Goal: Task Accomplishment & Management: Use online tool/utility

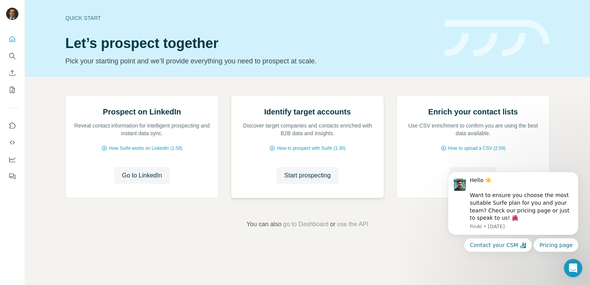
scroll to position [46, 0]
click at [574, 174] on button "Dismiss notification" at bounding box center [576, 174] width 10 height 10
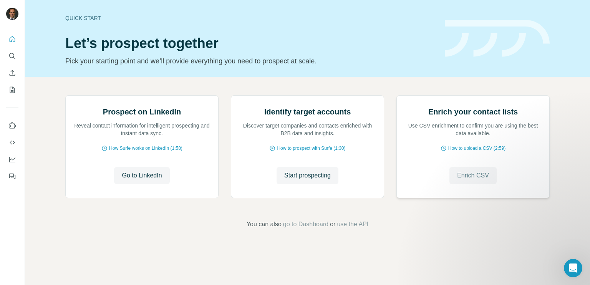
click at [474, 180] on span "Enrich CSV" at bounding box center [473, 175] width 32 height 9
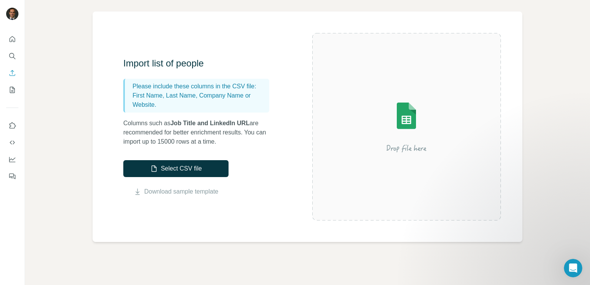
scroll to position [77, 0]
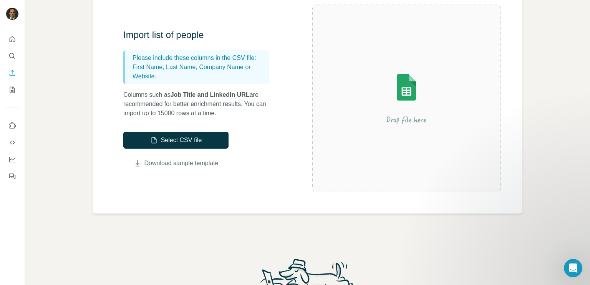
click at [196, 164] on link "Download sample template" at bounding box center [181, 163] width 74 height 9
drag, startPoint x: 161, startPoint y: 114, endPoint x: 177, endPoint y: 112, distance: 17.1
click at [177, 112] on p "Columns such as Job Title and LinkedIn URL are recommended for better enrichmen…" at bounding box center [200, 104] width 154 height 28
